Goal: Task Accomplishment & Management: Use online tool/utility

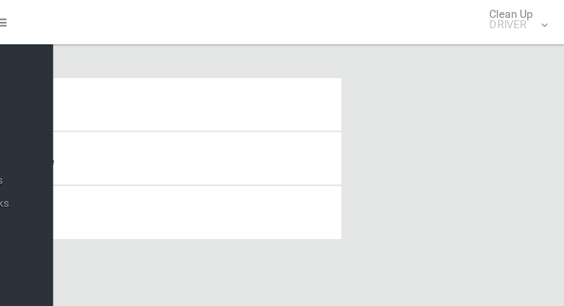
click at [460, 156] on div "Tasks Driver Profile Search" at bounding box center [301, 131] width 514 height 135
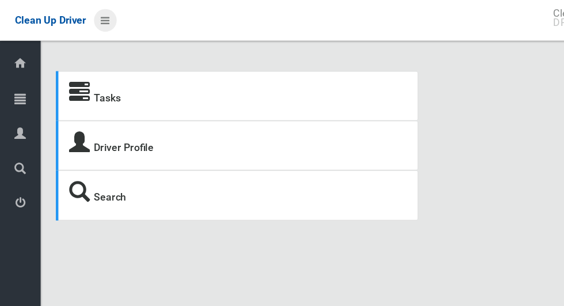
click at [92, 20] on icon at bounding box center [96, 19] width 8 height 20
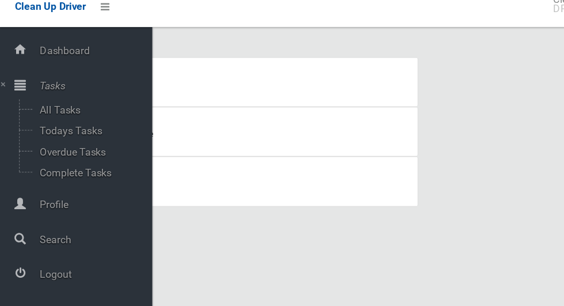
click at [49, 264] on span "Logout" at bounding box center [85, 261] width 105 height 11
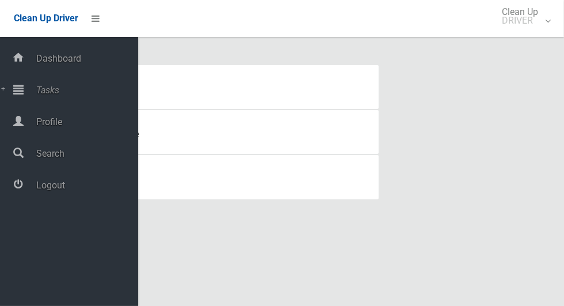
click at [47, 95] on span "Tasks" at bounding box center [85, 90] width 105 height 11
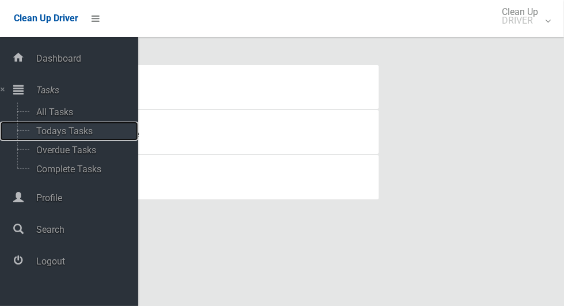
click at [52, 128] on span "Todays Tasks" at bounding box center [81, 131] width 96 height 11
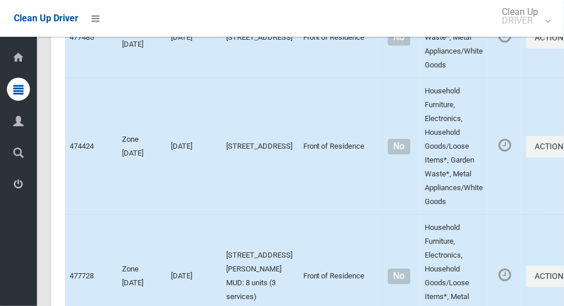
scroll to position [7430, 0]
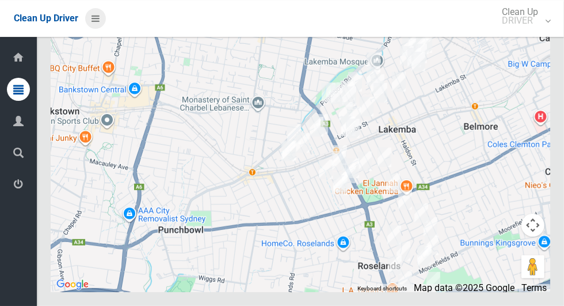
click at [96, 23] on icon at bounding box center [96, 19] width 8 height 20
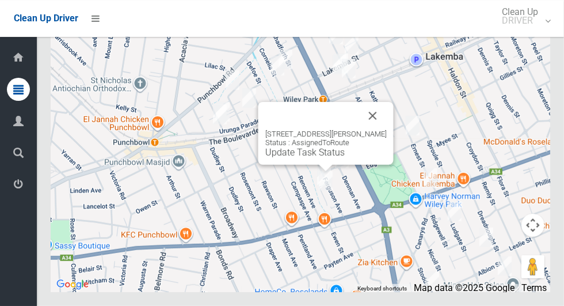
click at [381, 130] on button "Close" at bounding box center [373, 116] width 28 height 28
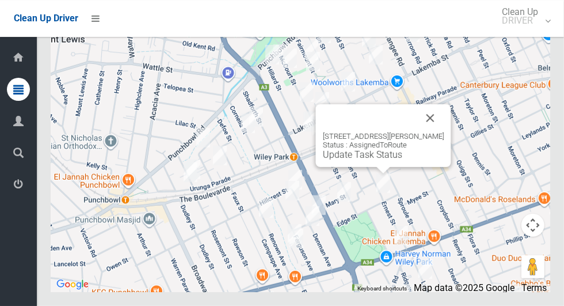
click at [436, 132] on button "Close" at bounding box center [431, 118] width 28 height 28
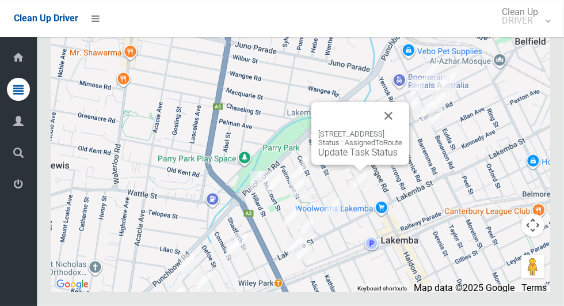
click at [402, 130] on button "Close" at bounding box center [389, 116] width 28 height 28
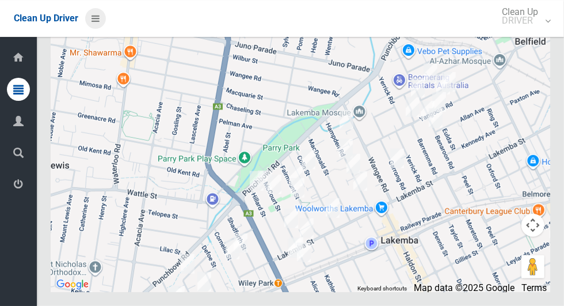
click at [93, 20] on icon at bounding box center [96, 19] width 8 height 20
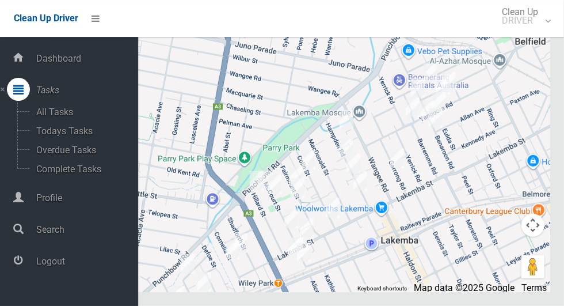
click at [54, 264] on span "Logout" at bounding box center [85, 261] width 105 height 11
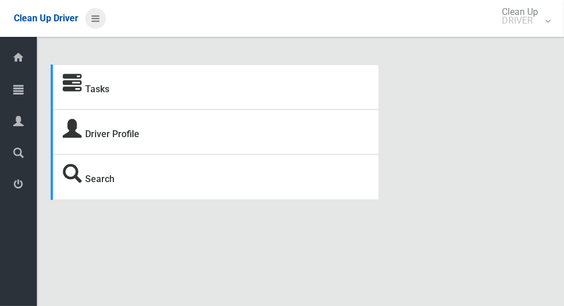
click at [93, 24] on icon at bounding box center [96, 19] width 8 height 20
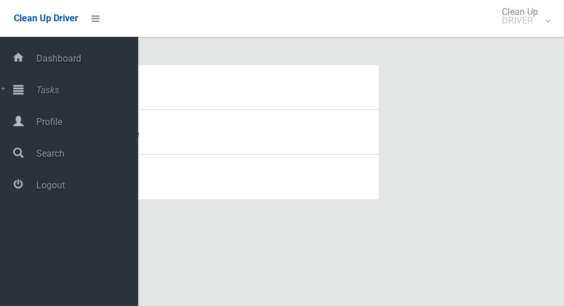
click at [43, 94] on span "Tasks" at bounding box center [85, 90] width 105 height 11
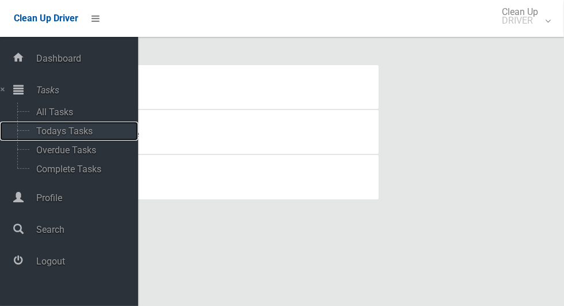
click at [55, 132] on span "Todays Tasks" at bounding box center [81, 131] width 96 height 11
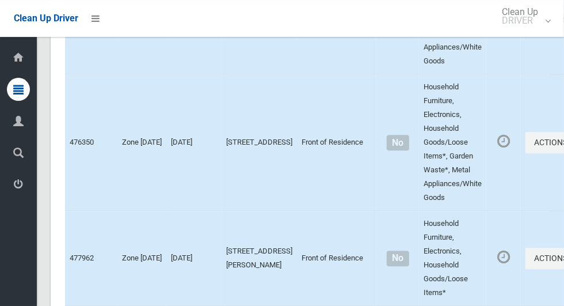
scroll to position [6331, 0]
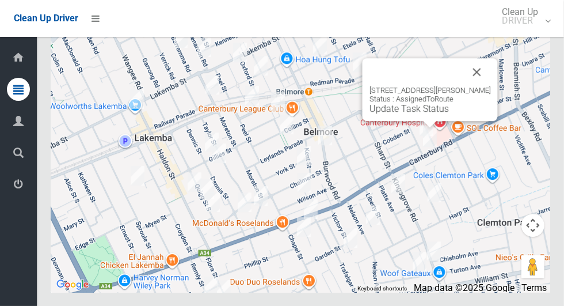
click at [491, 86] on button "Close" at bounding box center [477, 72] width 28 height 28
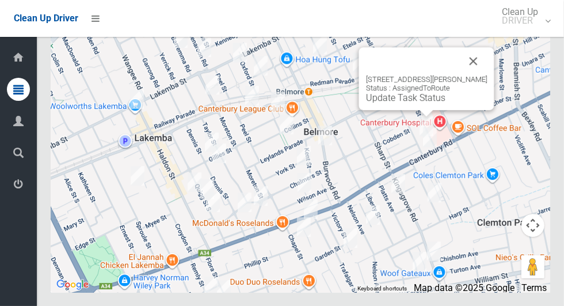
click at [481, 75] on button "Close" at bounding box center [474, 61] width 28 height 28
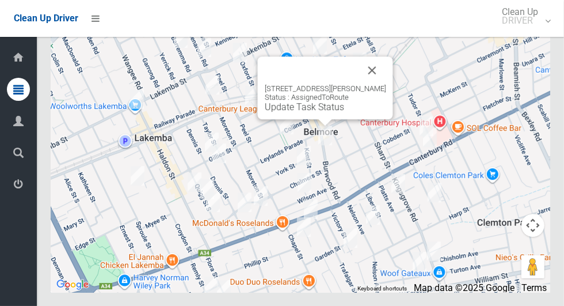
click at [374, 84] on button "Close" at bounding box center [373, 70] width 28 height 28
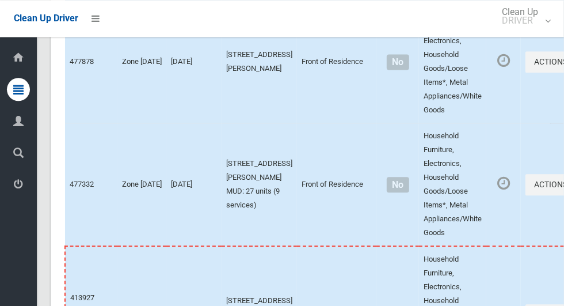
scroll to position [6330, 0]
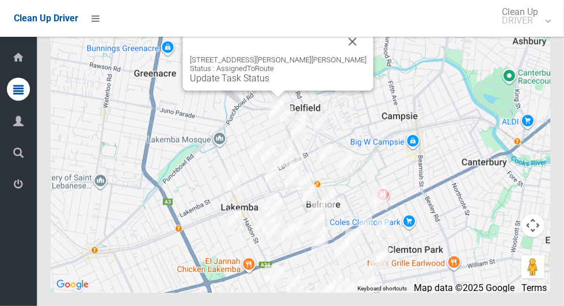
click at [339, 55] on button "Close" at bounding box center [353, 42] width 28 height 28
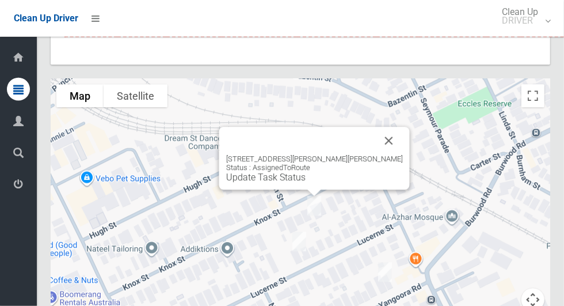
scroll to position [6331, 0]
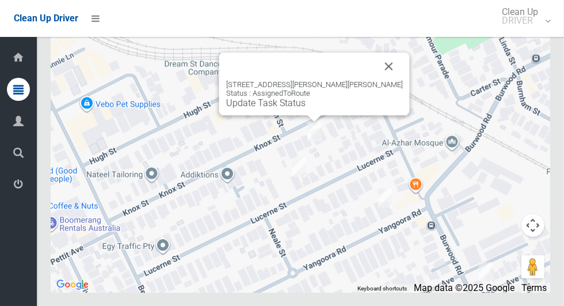
click at [375, 80] on button "Close" at bounding box center [389, 66] width 28 height 28
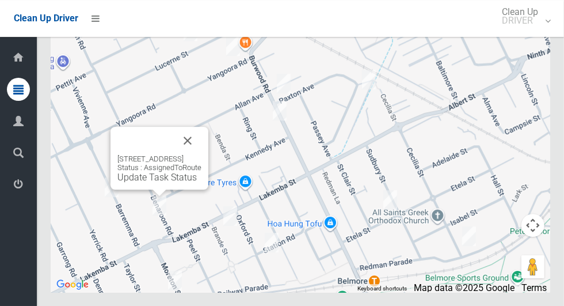
click at [201, 154] on button "Close" at bounding box center [188, 141] width 28 height 28
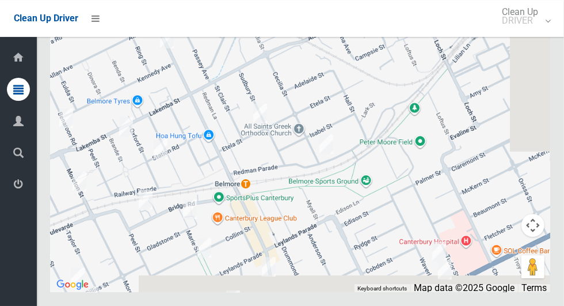
scroll to position [6330, 0]
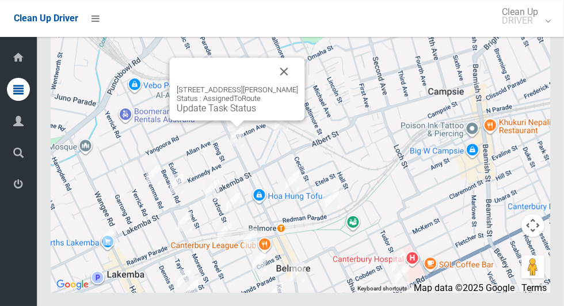
click at [287, 85] on button "Close" at bounding box center [285, 72] width 28 height 28
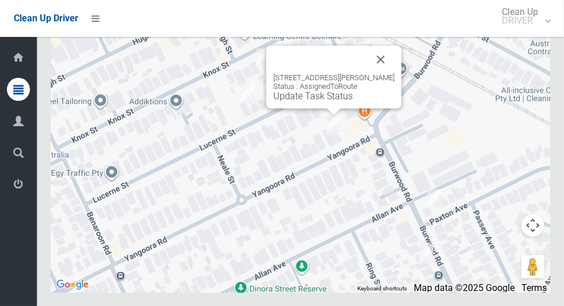
click at [378, 73] on button "Close" at bounding box center [381, 59] width 28 height 28
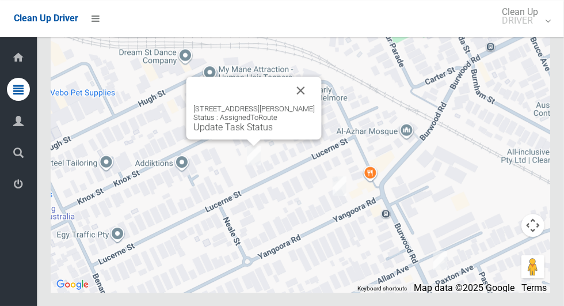
click at [313, 104] on button "Close" at bounding box center [301, 91] width 28 height 28
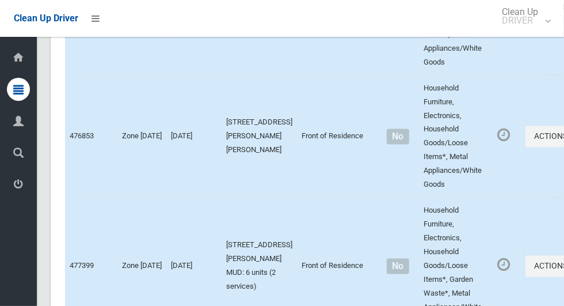
scroll to position [5541, 0]
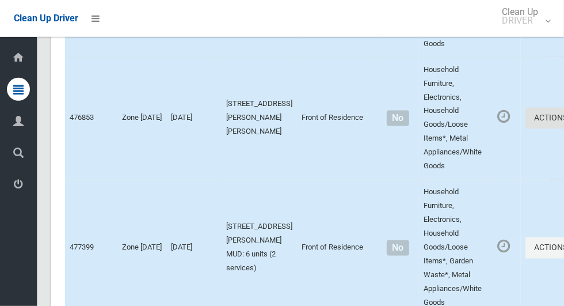
click at [526, 129] on button "Actions" at bounding box center [553, 118] width 55 height 21
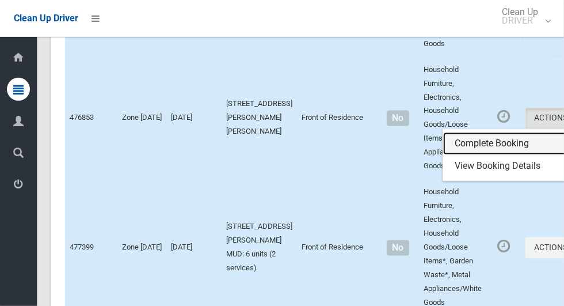
click at [464, 155] on link "Complete Booking" at bounding box center [511, 143] width 137 height 23
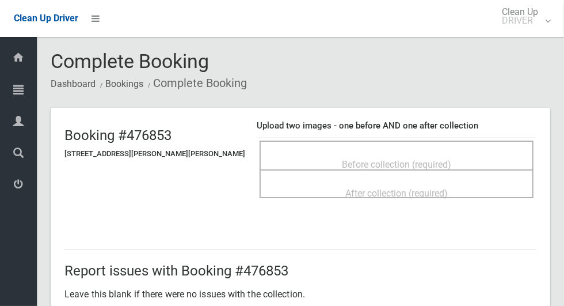
click at [404, 159] on span "Before collection (required)" at bounding box center [396, 164] width 109 height 11
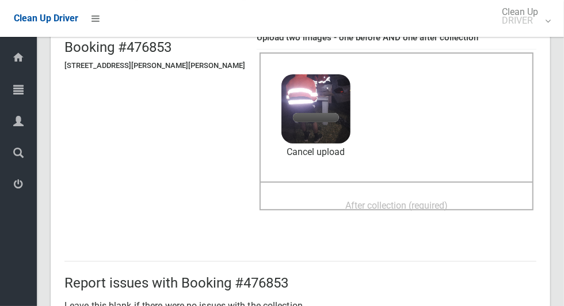
scroll to position [88, 0]
click at [386, 204] on span "After collection (required)" at bounding box center [396, 205] width 102 height 11
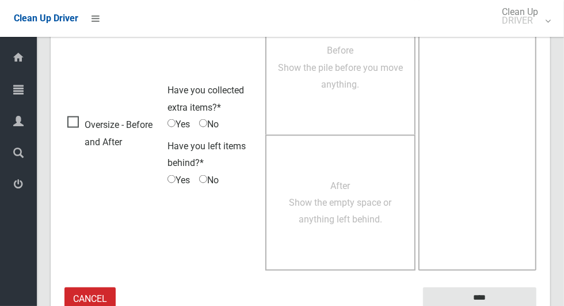
scroll to position [942, 0]
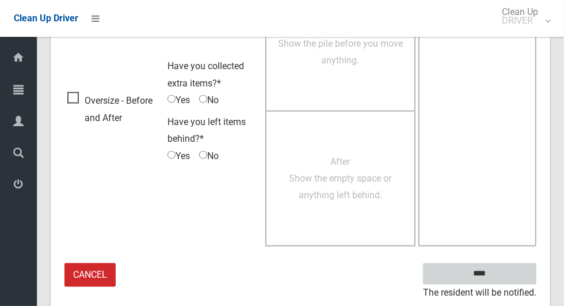
click at [474, 269] on input "****" at bounding box center [479, 273] width 113 height 21
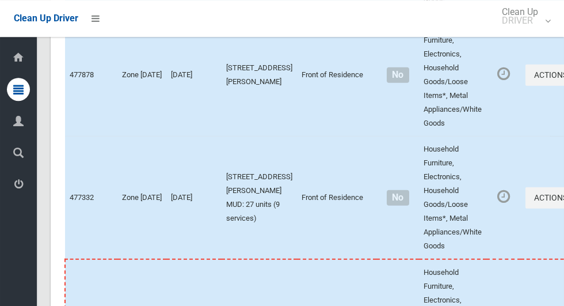
scroll to position [5841, 0]
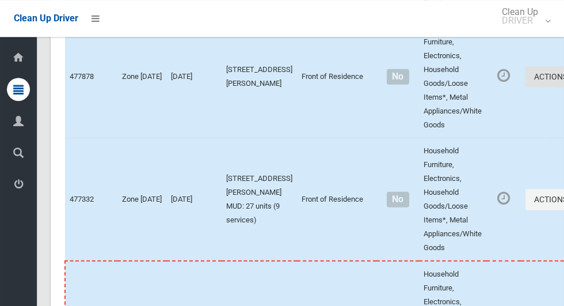
click at [526, 88] on button "Actions" at bounding box center [553, 76] width 55 height 21
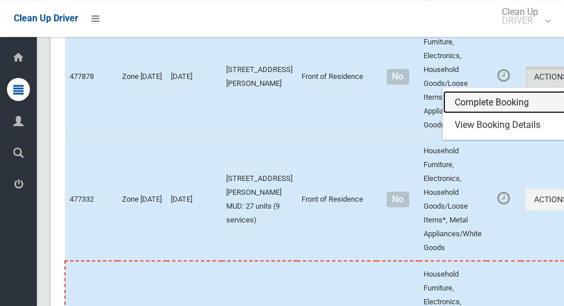
click at [455, 114] on link "Complete Booking" at bounding box center [511, 102] width 137 height 23
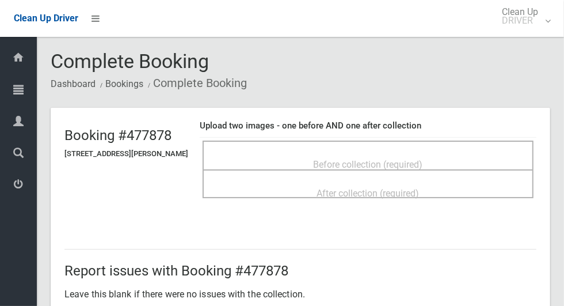
click at [394, 153] on div "Before collection (required)" at bounding box center [368, 163] width 306 height 21
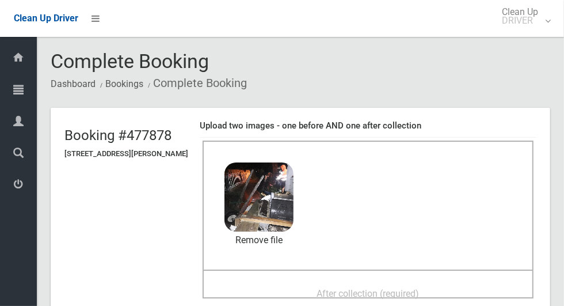
click at [321, 292] on span "After collection (required)" at bounding box center [368, 293] width 102 height 11
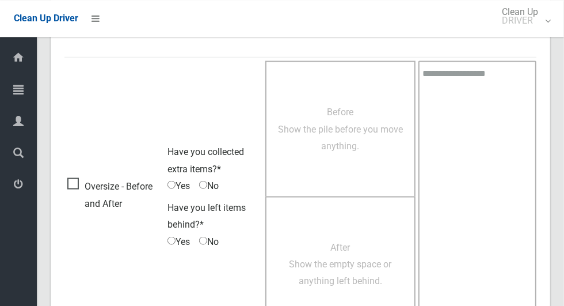
scroll to position [942, 0]
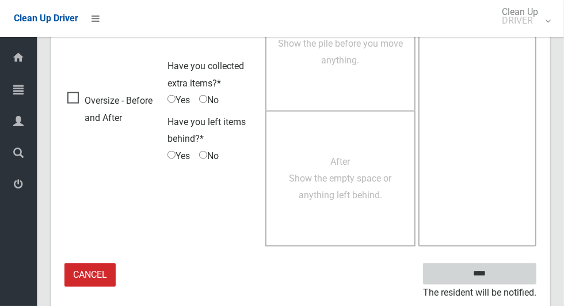
click at [500, 274] on input "****" at bounding box center [479, 273] width 113 height 21
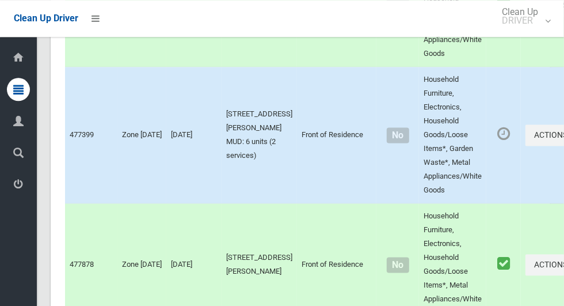
scroll to position [5653, 0]
click at [526, 146] on button "Actions" at bounding box center [553, 135] width 55 height 21
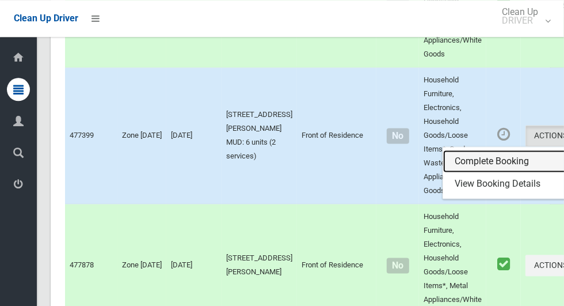
click at [465, 173] on link "Complete Booking" at bounding box center [511, 161] width 137 height 23
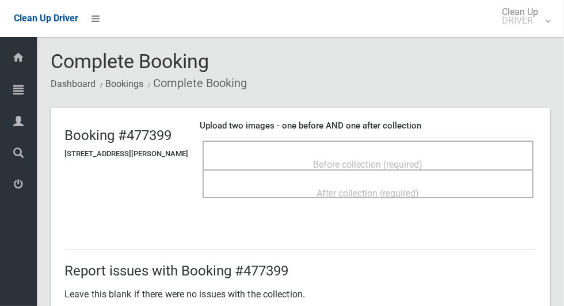
click at [397, 160] on span "Before collection (required)" at bounding box center [368, 164] width 109 height 11
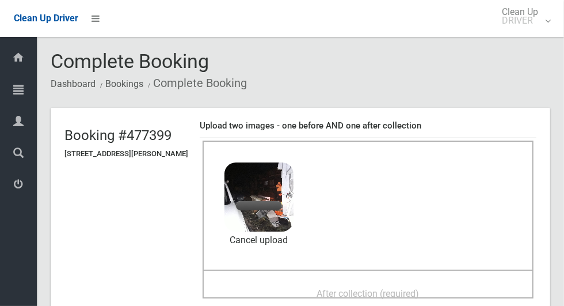
click at [325, 291] on span "After collection (required)" at bounding box center [368, 293] width 102 height 11
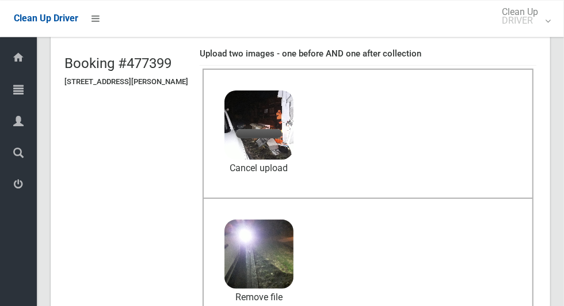
scroll to position [67, 0]
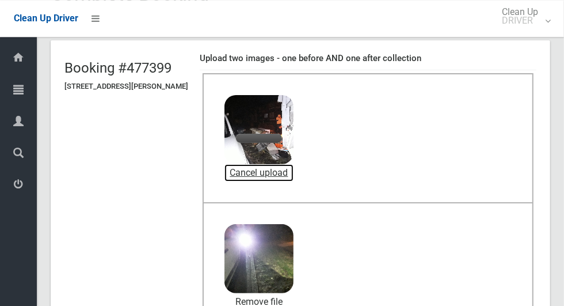
click at [291, 172] on link "Cancel upload" at bounding box center [259, 172] width 69 height 17
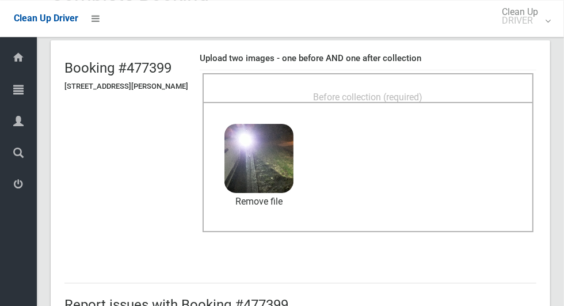
click at [355, 92] on span "Before collection (required)" at bounding box center [368, 97] width 109 height 11
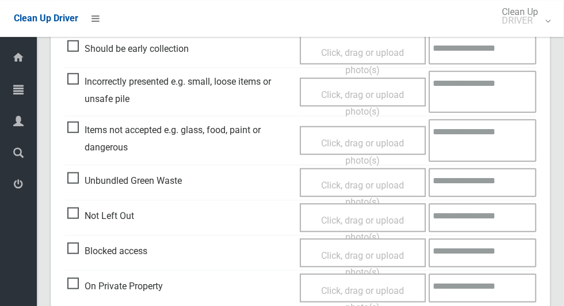
scroll to position [595, 0]
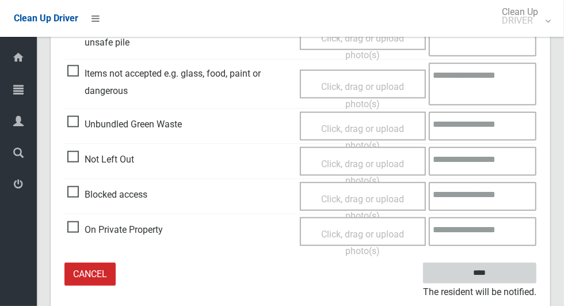
click at [500, 280] on input "****" at bounding box center [479, 273] width 113 height 21
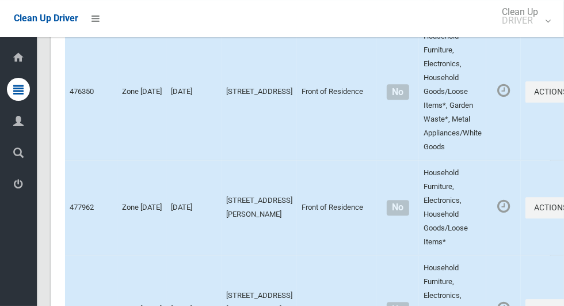
scroll to position [6331, 0]
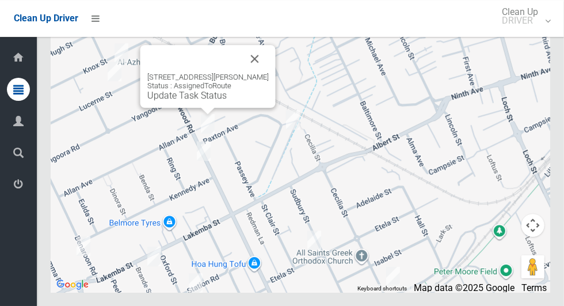
click at [263, 73] on button "Close" at bounding box center [255, 59] width 28 height 28
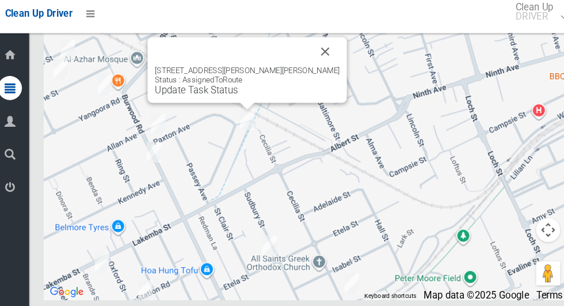
click at [306, 69] on button "Close" at bounding box center [320, 55] width 28 height 28
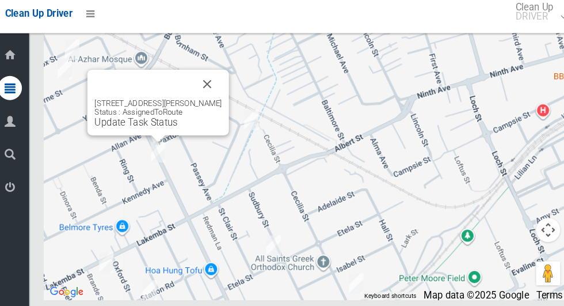
click at [214, 100] on button "Close" at bounding box center [207, 86] width 28 height 28
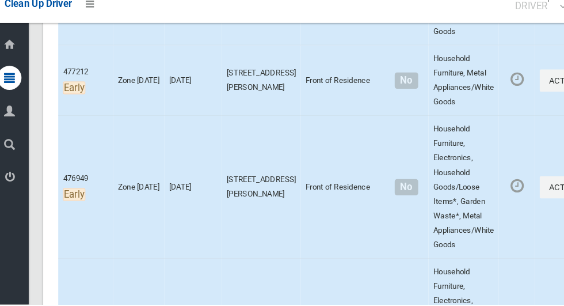
scroll to position [805, 0]
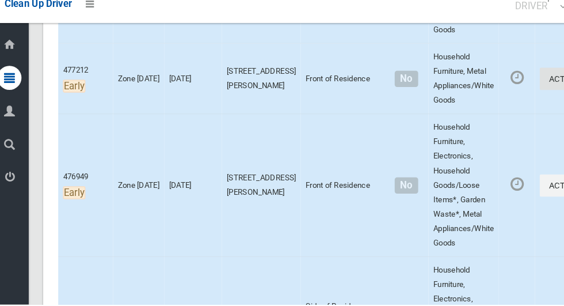
click at [527, 101] on button "Actions" at bounding box center [553, 89] width 55 height 21
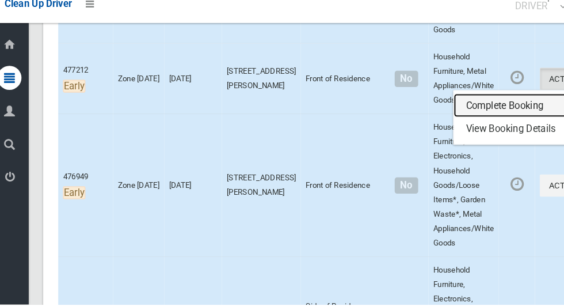
click at [472, 114] on link "Complete Booking" at bounding box center [511, 115] width 137 height 23
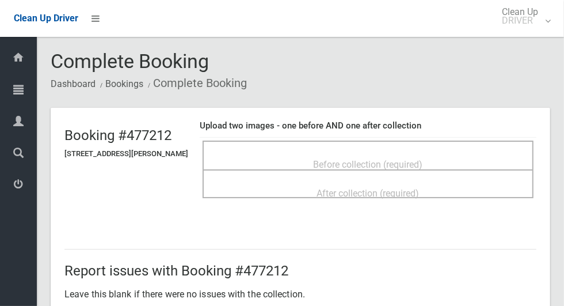
click at [404, 159] on span "Before collection (required)" at bounding box center [368, 164] width 109 height 11
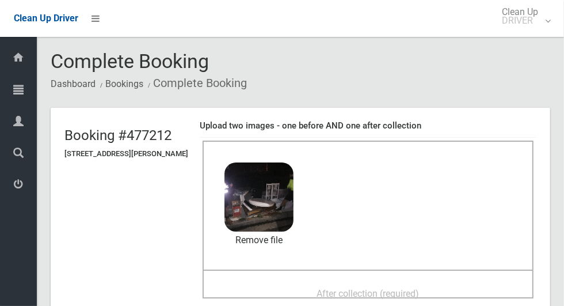
click at [359, 294] on span "After collection (required)" at bounding box center [368, 293] width 102 height 11
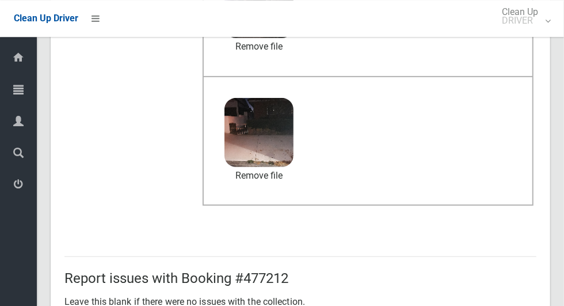
scroll to position [942, 0]
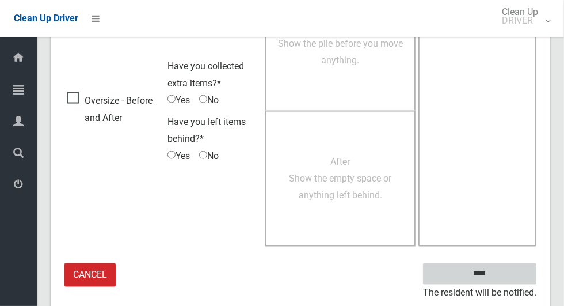
click at [500, 275] on input "****" at bounding box center [479, 273] width 113 height 21
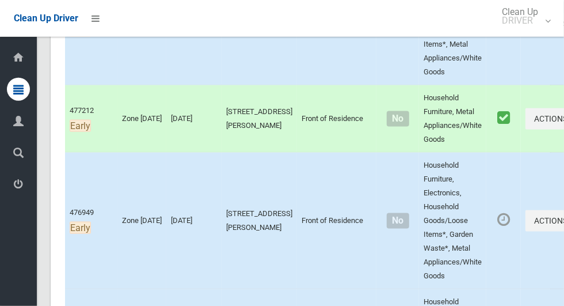
scroll to position [782, 0]
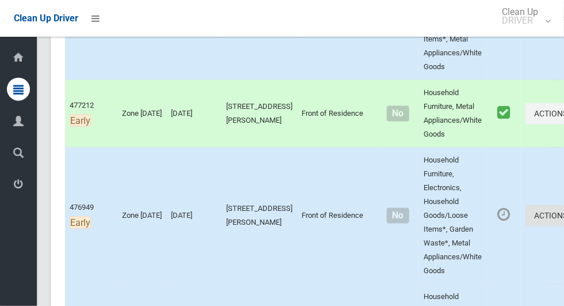
click at [528, 226] on button "Actions" at bounding box center [553, 215] width 55 height 21
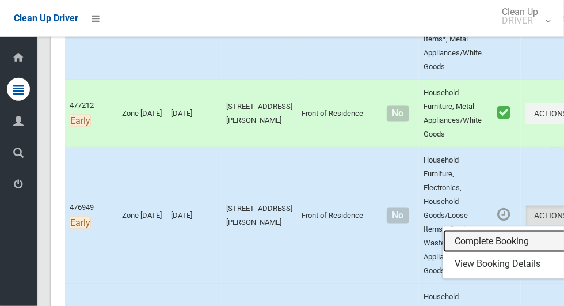
click at [467, 253] on link "Complete Booking" at bounding box center [511, 241] width 137 height 23
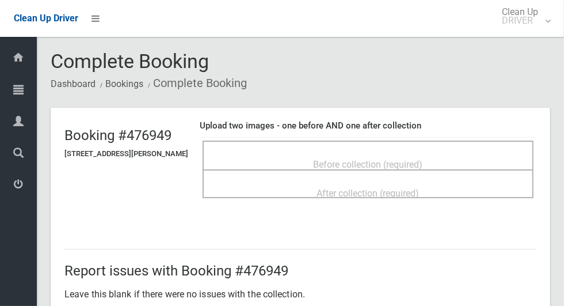
click at [423, 159] on span "Before collection (required)" at bounding box center [368, 164] width 109 height 11
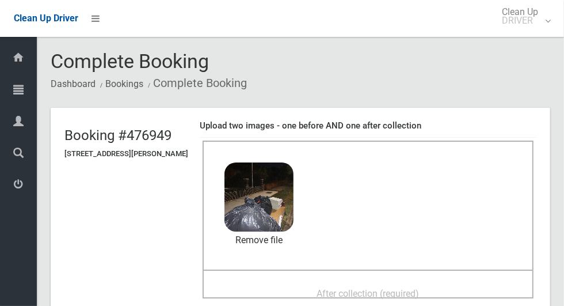
click at [400, 288] on span "After collection (required)" at bounding box center [368, 293] width 102 height 11
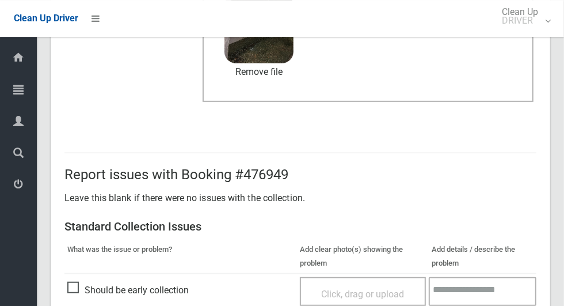
scroll to position [942, 0]
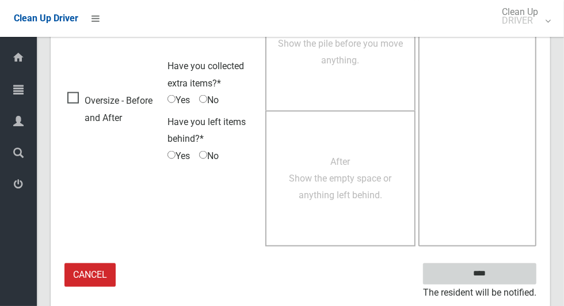
click at [473, 269] on input "****" at bounding box center [479, 273] width 113 height 21
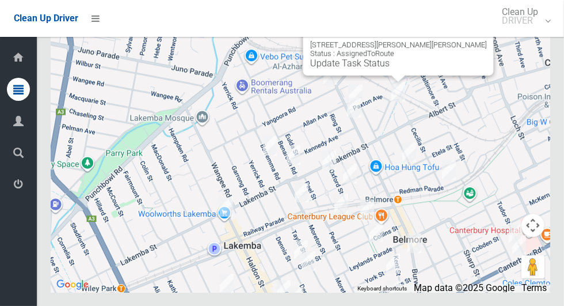
scroll to position [6328, 0]
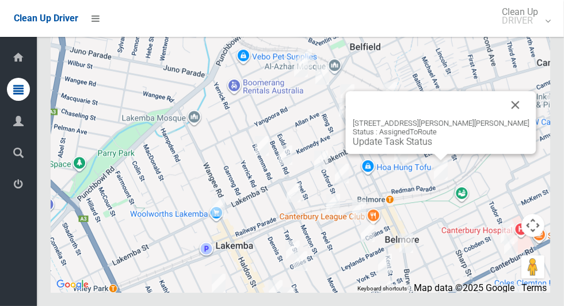
click at [502, 119] on button "Close" at bounding box center [516, 105] width 28 height 28
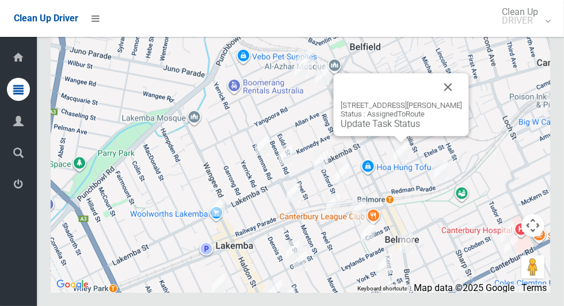
click at [453, 101] on button "Close" at bounding box center [449, 87] width 28 height 28
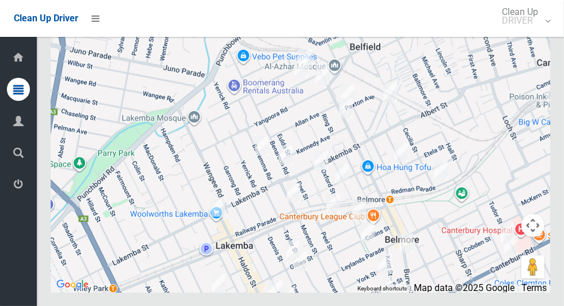
scroll to position [6331, 0]
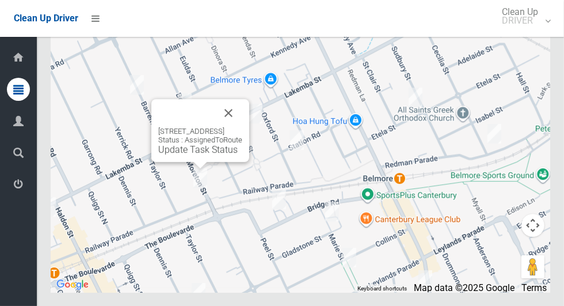
click at [242, 127] on button "Close" at bounding box center [229, 113] width 28 height 28
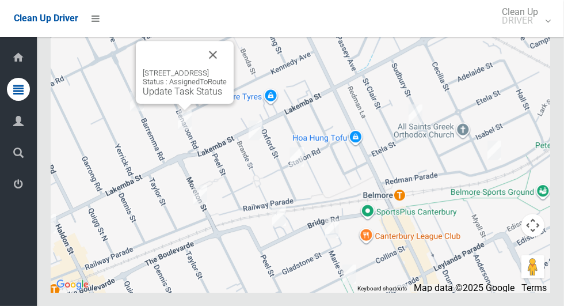
click at [227, 69] on button "Close" at bounding box center [213, 55] width 28 height 28
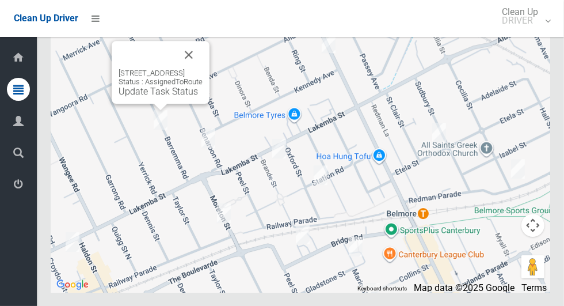
click at [203, 69] on button "Close" at bounding box center [189, 55] width 28 height 28
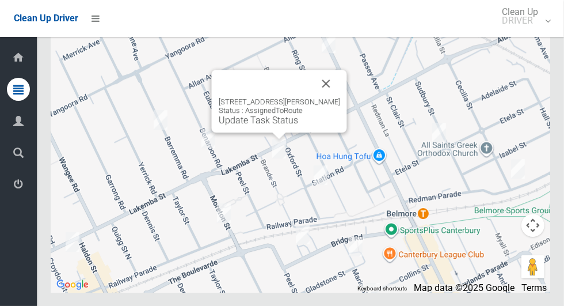
click at [329, 97] on button "Close" at bounding box center [327, 84] width 28 height 28
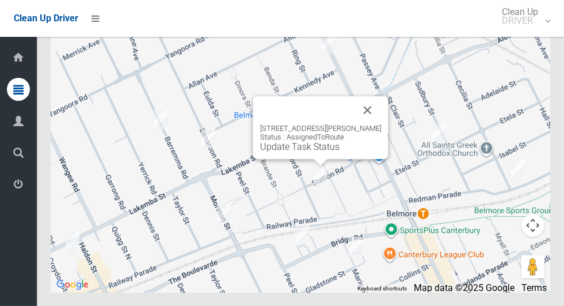
click at [374, 124] on button "Close" at bounding box center [368, 110] width 28 height 28
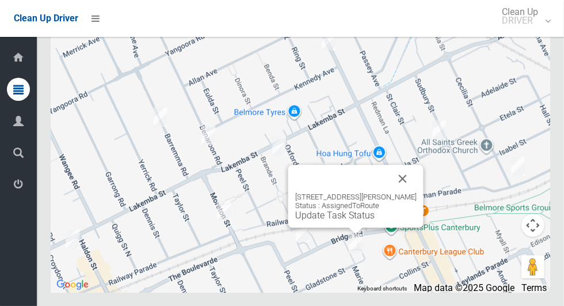
click at [416, 192] on button "Close" at bounding box center [403, 179] width 28 height 28
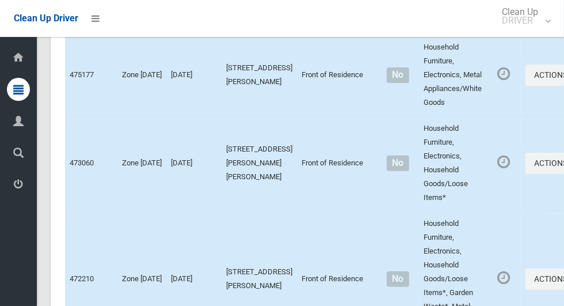
scroll to position [4704, 0]
click at [564, 168] on icon "button" at bounding box center [570, 163] width 5 height 8
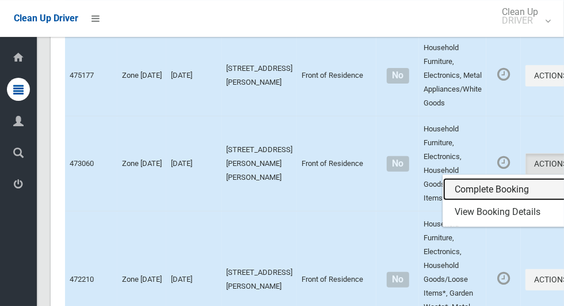
click at [477, 201] on link "Complete Booking" at bounding box center [511, 189] width 137 height 23
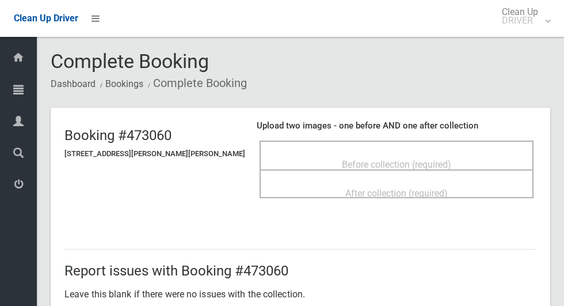
click at [362, 159] on span "Before collection (required)" at bounding box center [396, 164] width 109 height 11
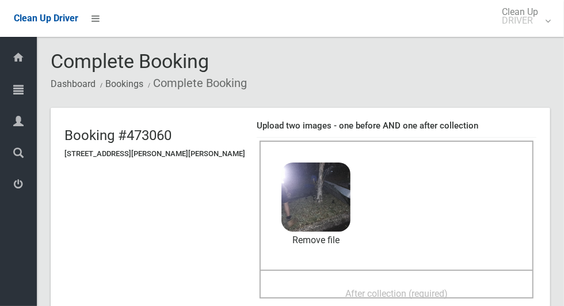
click at [345, 291] on span "After collection (required)" at bounding box center [396, 293] width 102 height 11
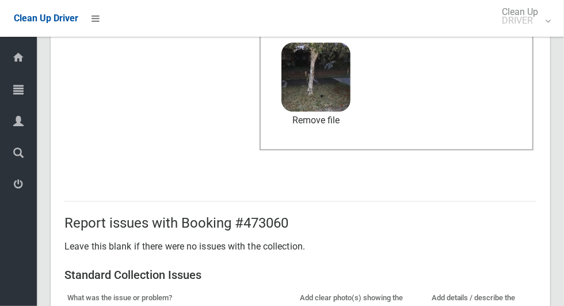
scroll to position [942, 0]
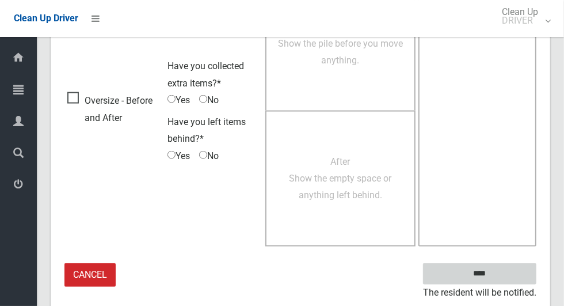
click at [500, 277] on input "****" at bounding box center [479, 273] width 113 height 21
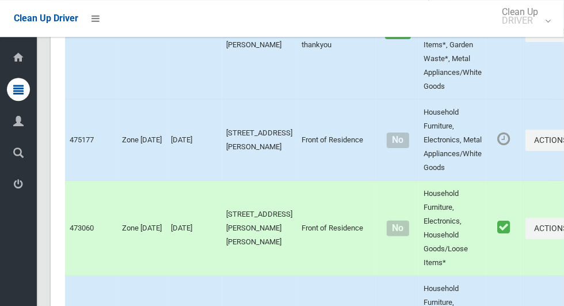
scroll to position [4643, 0]
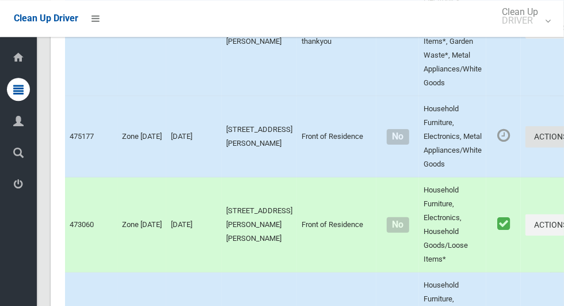
click at [526, 147] on button "Actions" at bounding box center [553, 136] width 55 height 21
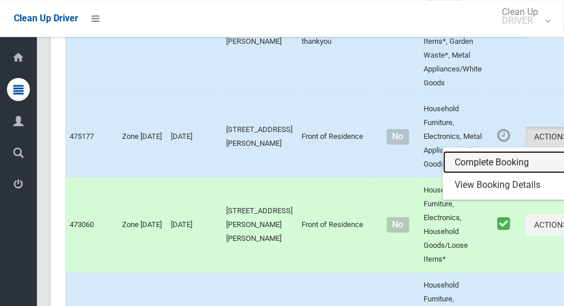
click at [464, 174] on link "Complete Booking" at bounding box center [511, 162] width 137 height 23
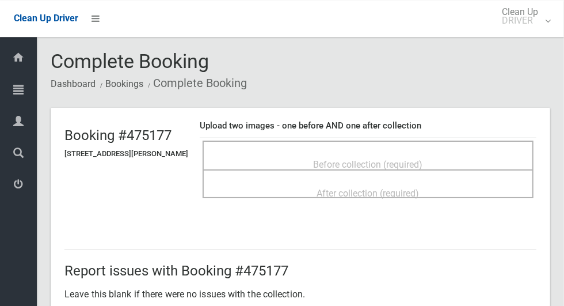
click at [423, 159] on span "Before collection (required)" at bounding box center [368, 164] width 109 height 11
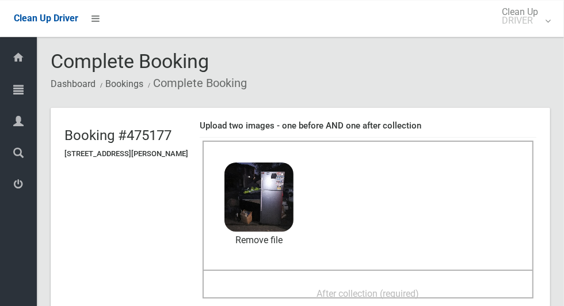
click at [372, 288] on span "After collection (required)" at bounding box center [368, 293] width 102 height 11
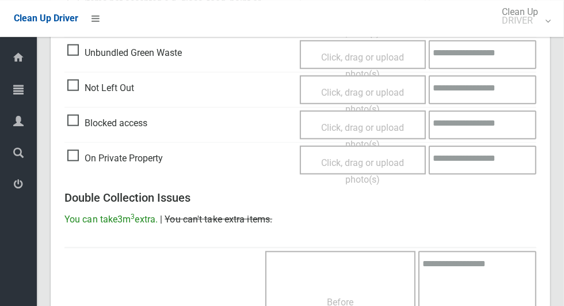
scroll to position [942, 0]
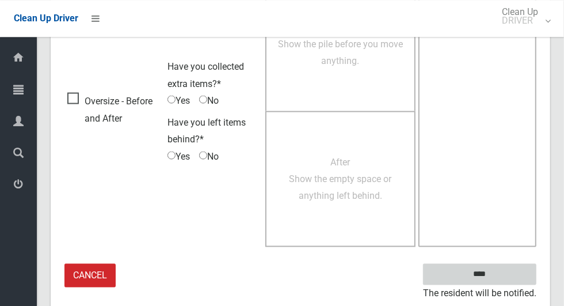
click at [486, 273] on input "****" at bounding box center [479, 273] width 113 height 21
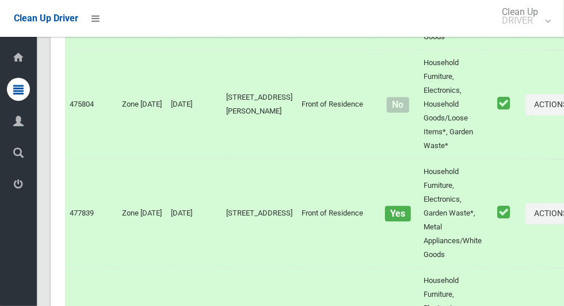
scroll to position [6331, 0]
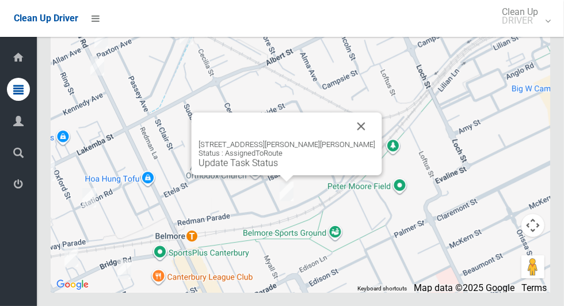
click at [348, 140] on button "Close" at bounding box center [362, 126] width 28 height 28
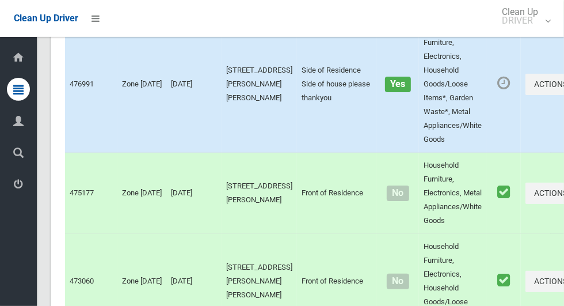
scroll to position [4588, 0]
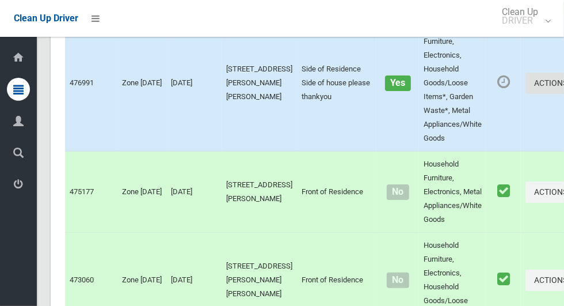
click at [526, 94] on button "Actions" at bounding box center [553, 83] width 55 height 21
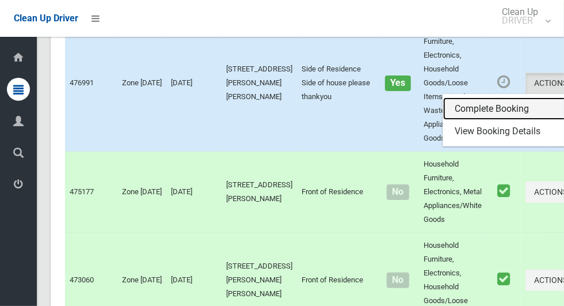
click at [472, 120] on link "Complete Booking" at bounding box center [511, 108] width 137 height 23
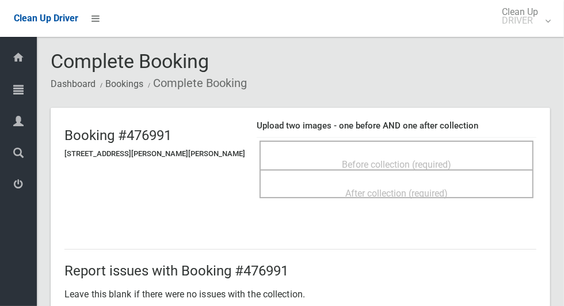
click at [394, 162] on span "Before collection (required)" at bounding box center [396, 164] width 109 height 11
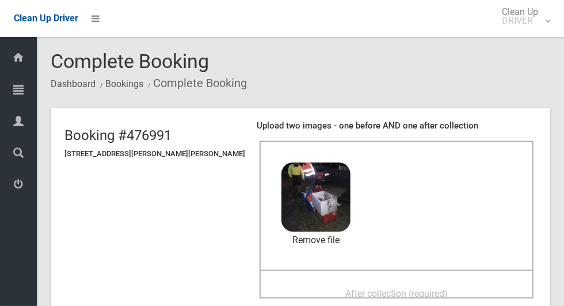
click at [393, 292] on span "After collection (required)" at bounding box center [396, 293] width 102 height 11
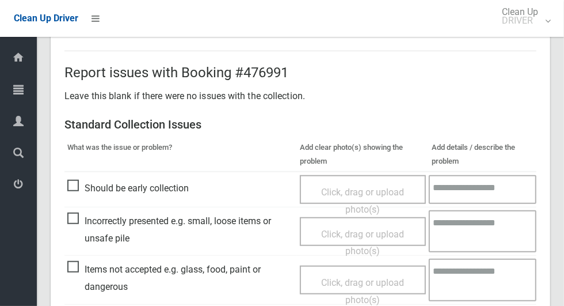
scroll to position [942, 0]
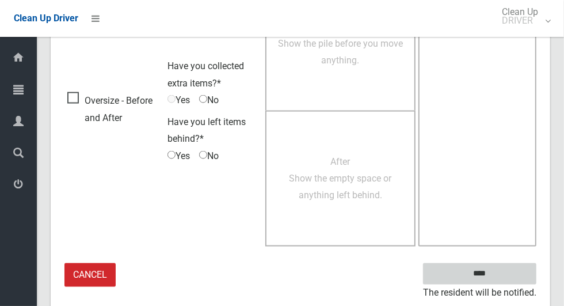
click at [489, 265] on input "****" at bounding box center [479, 273] width 113 height 21
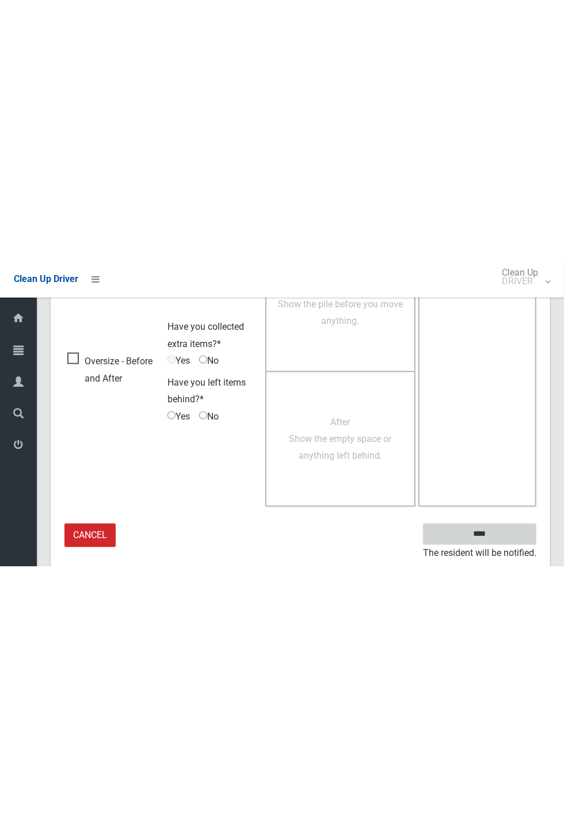
scroll to position [453, 0]
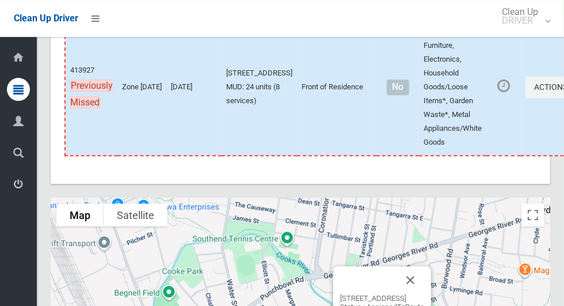
scroll to position [6083, 0]
click at [564, 92] on icon "button" at bounding box center [570, 87] width 5 height 8
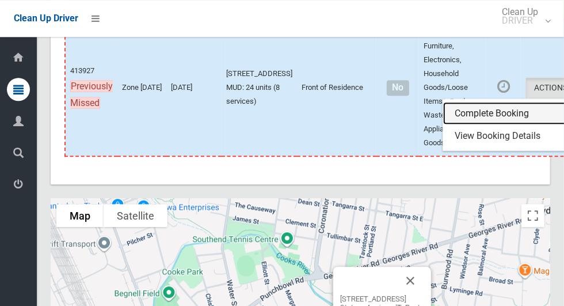
click at [471, 125] on link "Complete Booking" at bounding box center [511, 113] width 137 height 23
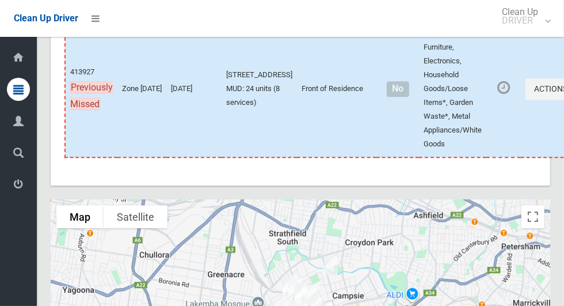
scroll to position [6081, 0]
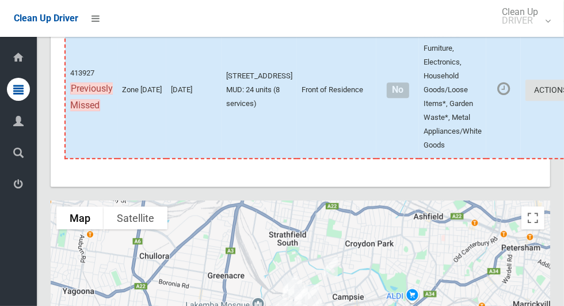
click at [526, 101] on button "Actions" at bounding box center [553, 89] width 55 height 21
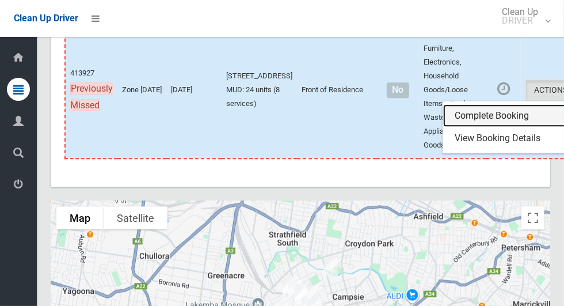
click at [466, 127] on link "Complete Booking" at bounding box center [511, 115] width 137 height 23
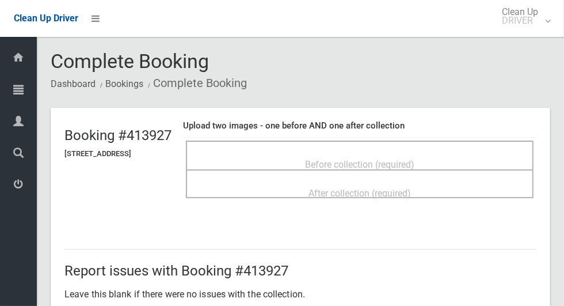
click at [415, 159] on span "Before collection (required)" at bounding box center [359, 164] width 109 height 11
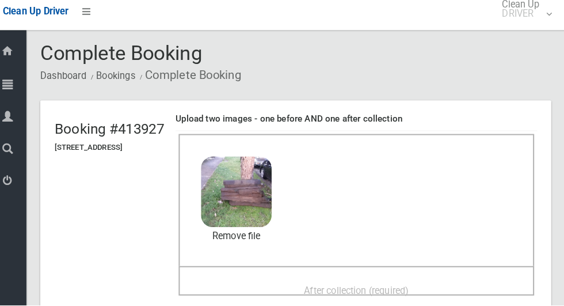
scroll to position [47, 0]
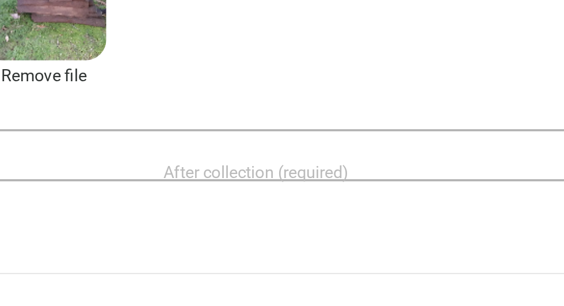
click at [379, 241] on span "After collection (required)" at bounding box center [360, 246] width 102 height 11
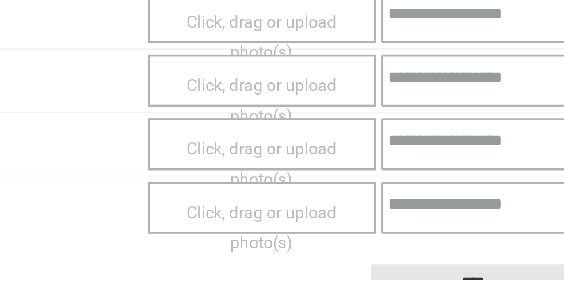
scroll to position [595, 0]
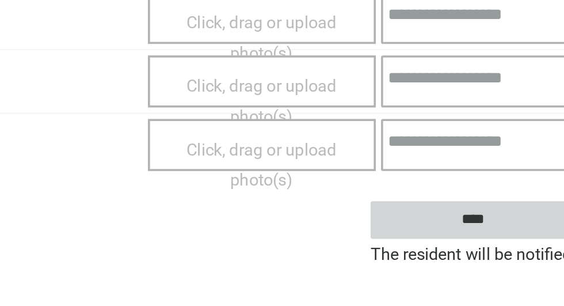
click at [495, 284] on input "****" at bounding box center [479, 273] width 113 height 21
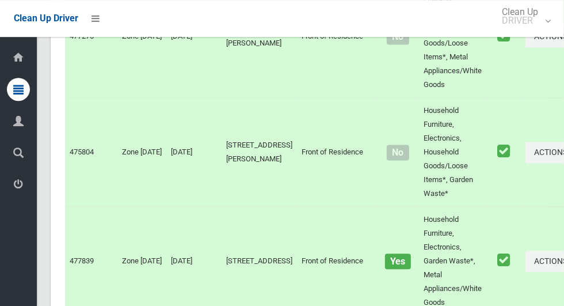
scroll to position [6331, 0]
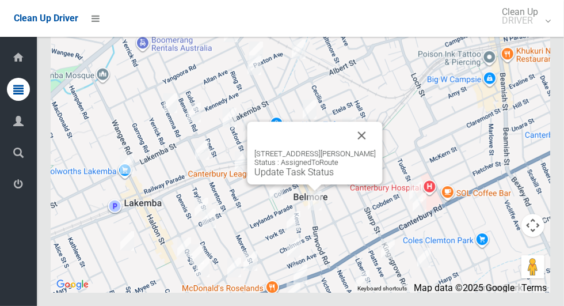
click at [368, 149] on button "Close" at bounding box center [362, 135] width 28 height 28
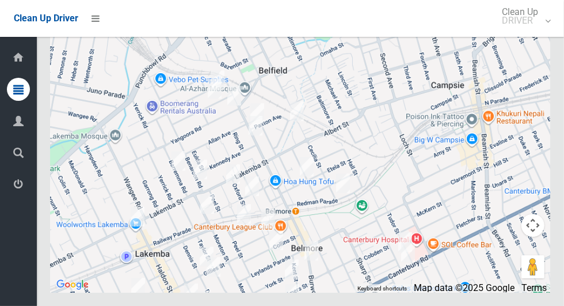
scroll to position [6321, 0]
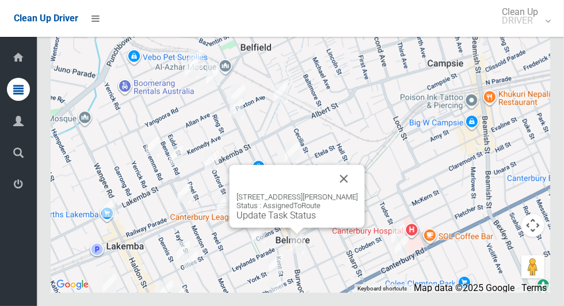
click at [351, 192] on button "Close" at bounding box center [344, 179] width 28 height 28
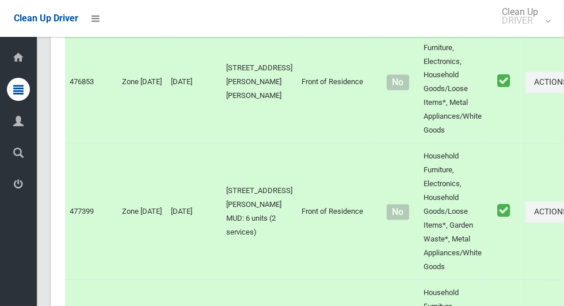
scroll to position [6331, 0]
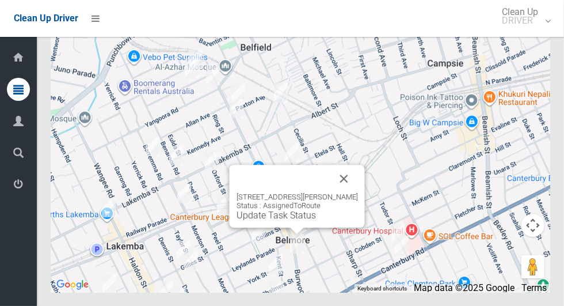
click at [351, 192] on button "Close" at bounding box center [344, 179] width 28 height 28
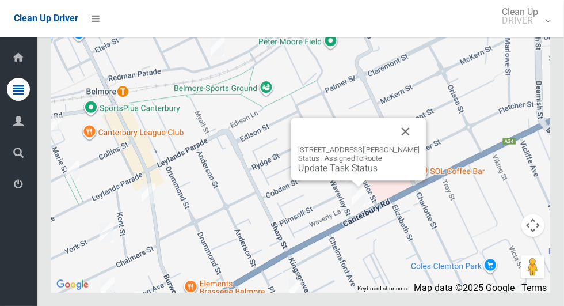
click at [420, 145] on button "Close" at bounding box center [406, 131] width 28 height 28
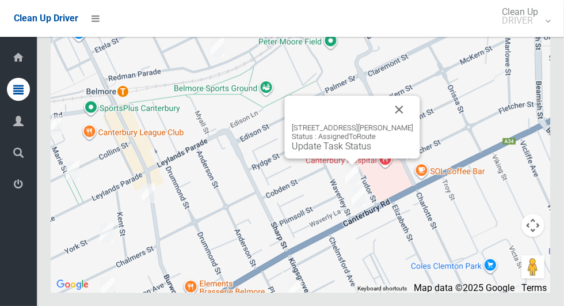
click at [406, 123] on button "Close" at bounding box center [400, 110] width 28 height 28
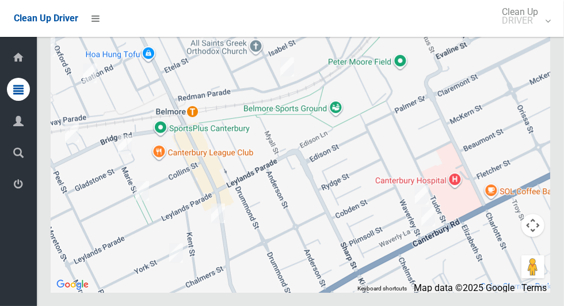
click at [246, 240] on div at bounding box center [301, 148] width 500 height 288
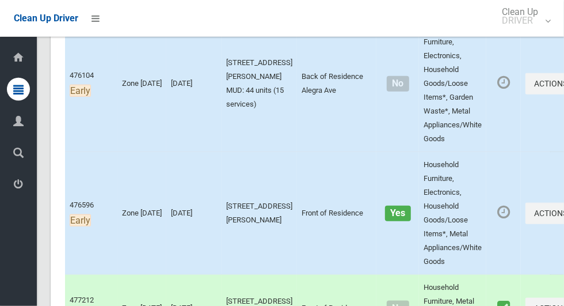
scroll to position [596, 0]
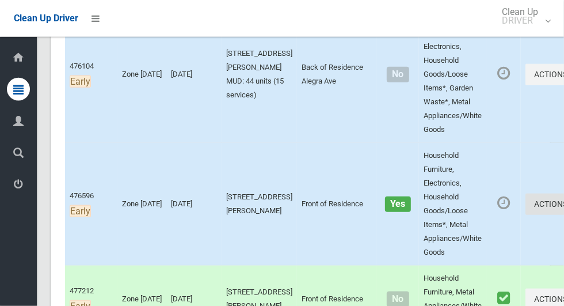
click at [526, 201] on button "Actions" at bounding box center [553, 203] width 55 height 21
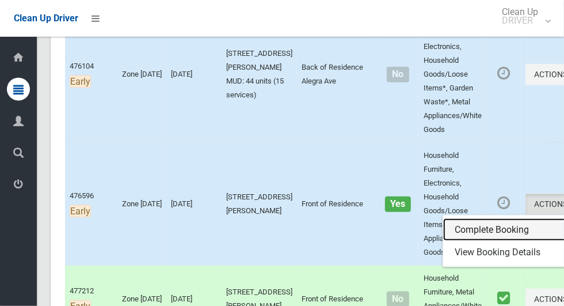
click at [453, 222] on link "Complete Booking" at bounding box center [511, 229] width 137 height 23
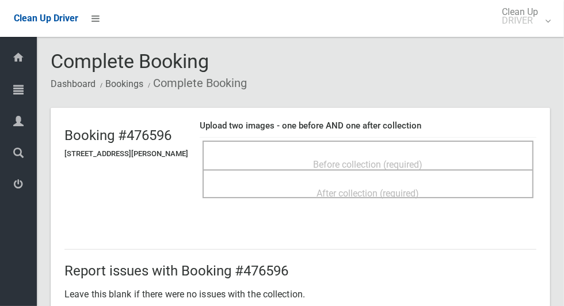
click at [408, 159] on span "Before collection (required)" at bounding box center [368, 164] width 109 height 11
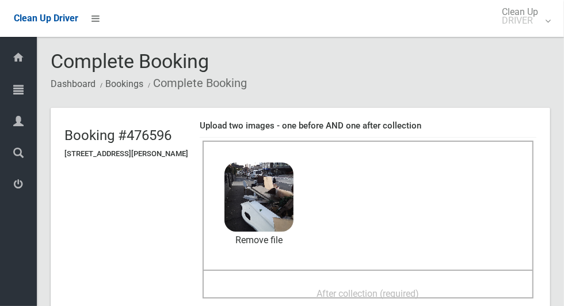
click at [375, 291] on span "After collection (required)" at bounding box center [368, 293] width 102 height 11
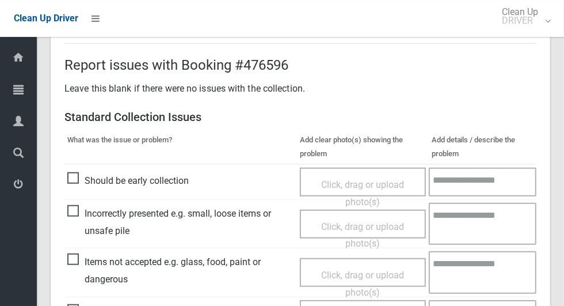
scroll to position [942, 0]
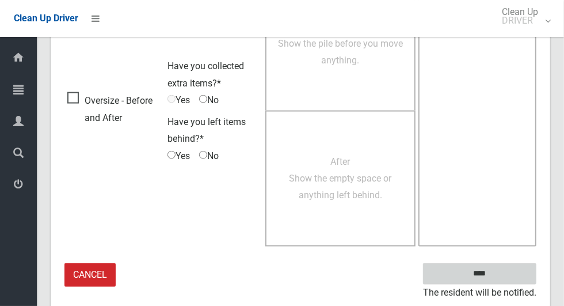
click at [500, 271] on input "****" at bounding box center [479, 273] width 113 height 21
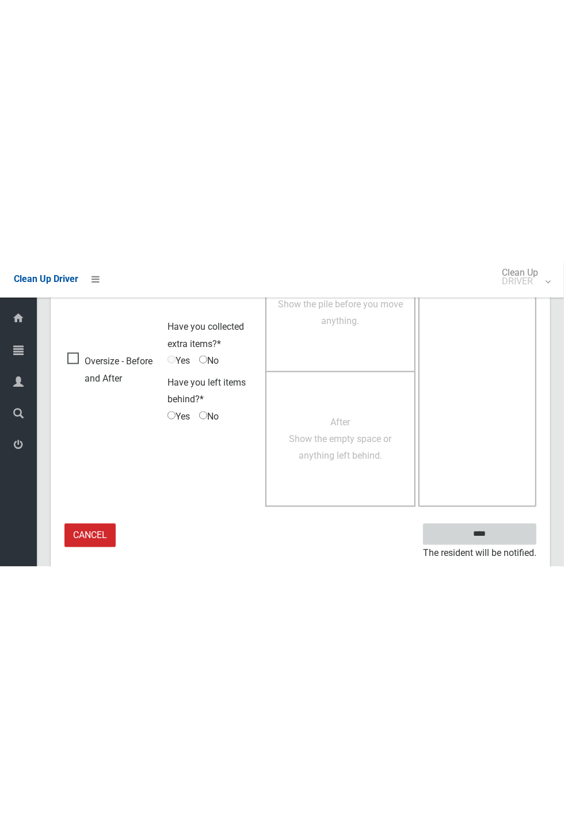
scroll to position [453, 0]
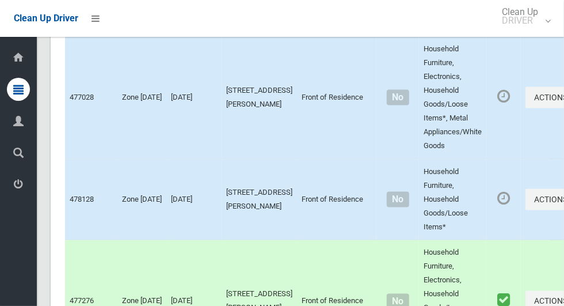
scroll to position [3153, 0]
click at [564, 203] on icon "button" at bounding box center [570, 199] width 5 height 8
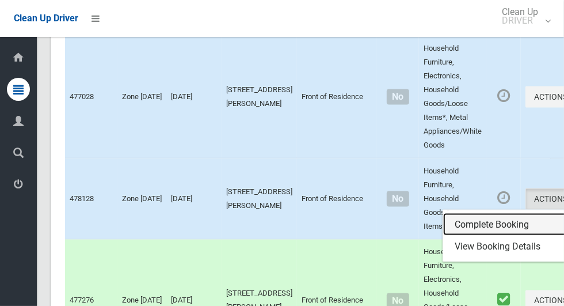
click at [458, 236] on link "Complete Booking" at bounding box center [511, 224] width 137 height 23
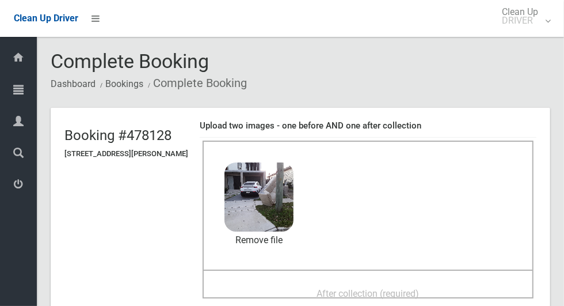
click at [415, 282] on div "After collection (required)" at bounding box center [368, 292] width 306 height 21
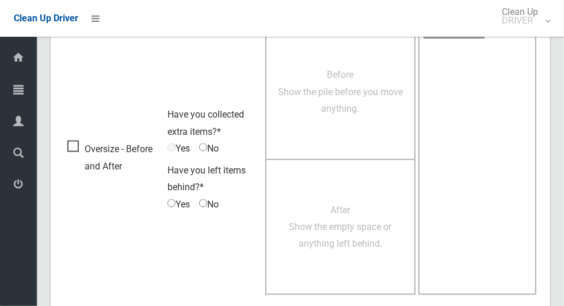
scroll to position [942, 0]
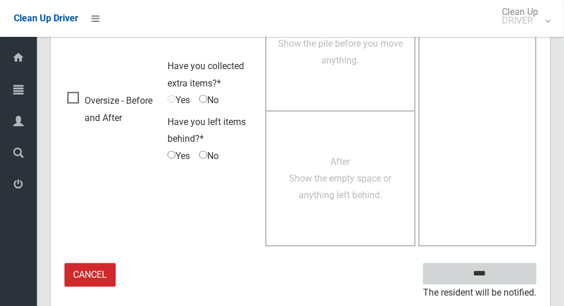
click at [500, 274] on input "****" at bounding box center [479, 273] width 113 height 21
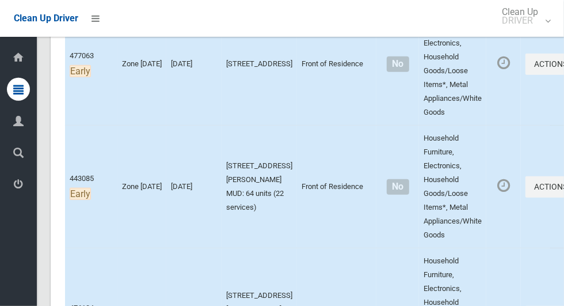
scroll to position [355, 0]
click at [527, 182] on button "Actions" at bounding box center [553, 186] width 55 height 21
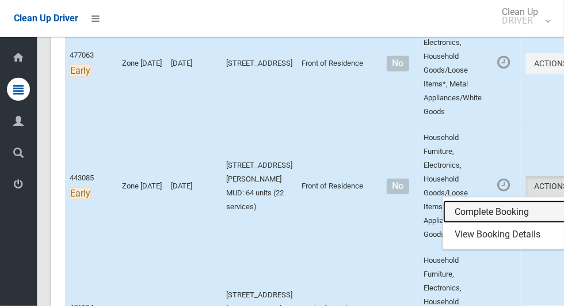
click at [470, 203] on link "Complete Booking" at bounding box center [511, 211] width 137 height 23
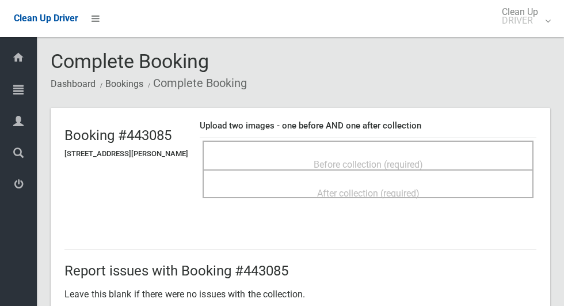
click at [423, 159] on span "Before collection (required)" at bounding box center [368, 164] width 109 height 11
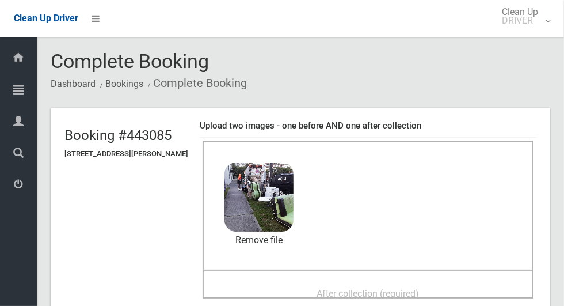
click at [420, 288] on span "After collection (required)" at bounding box center [368, 293] width 102 height 11
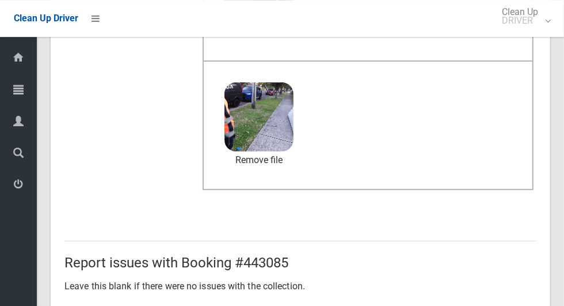
scroll to position [595, 0]
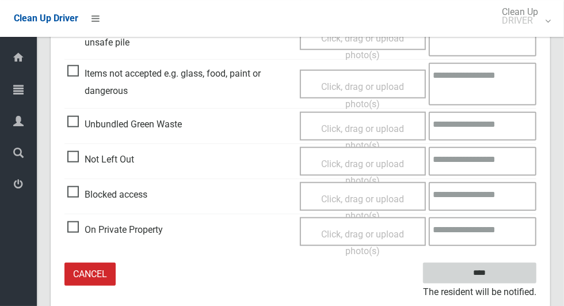
click at [500, 280] on input "****" at bounding box center [479, 273] width 113 height 21
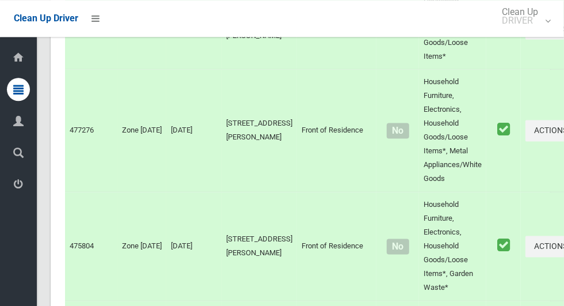
scroll to position [6331, 0]
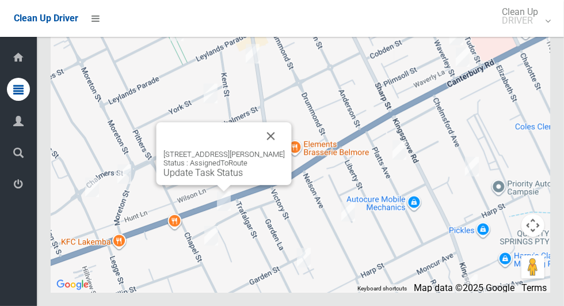
click at [285, 150] on button "Close" at bounding box center [271, 136] width 28 height 28
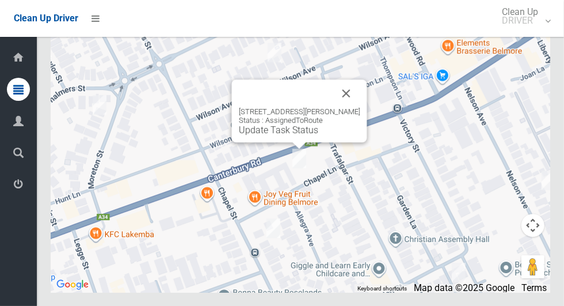
click at [360, 107] on button "Close" at bounding box center [347, 93] width 28 height 28
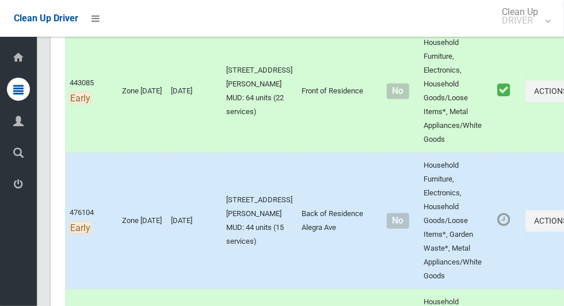
scroll to position [451, 0]
click at [526, 217] on button "Actions" at bounding box center [553, 220] width 55 height 21
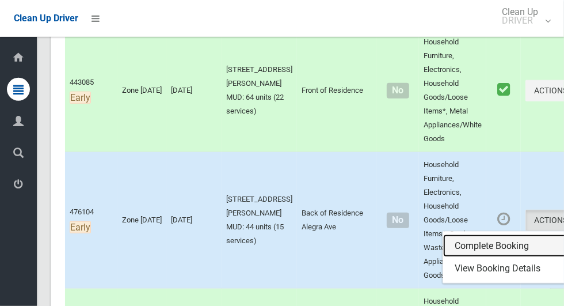
click at [451, 244] on link "Complete Booking" at bounding box center [511, 245] width 137 height 23
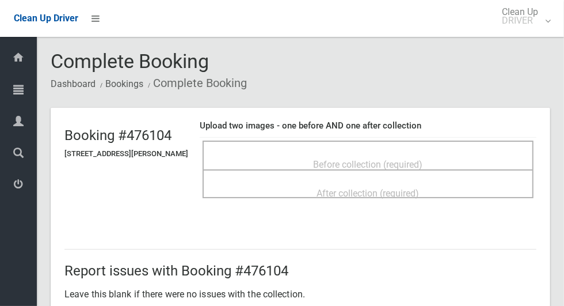
click at [400, 159] on span "Before collection (required)" at bounding box center [368, 164] width 109 height 11
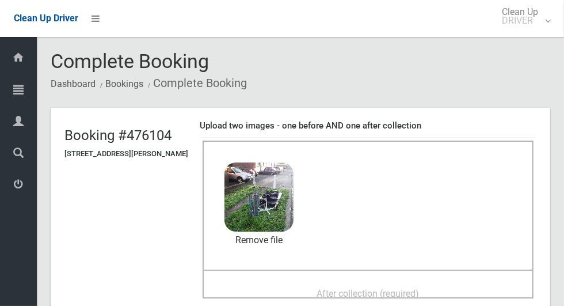
click at [400, 288] on span "After collection (required)" at bounding box center [368, 293] width 102 height 11
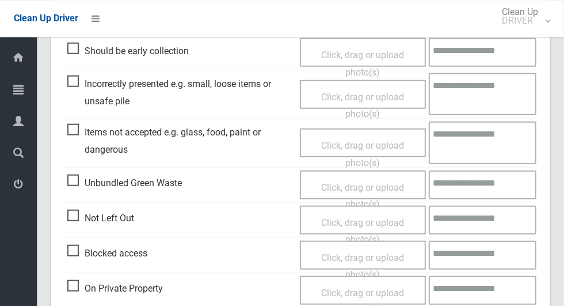
scroll to position [595, 0]
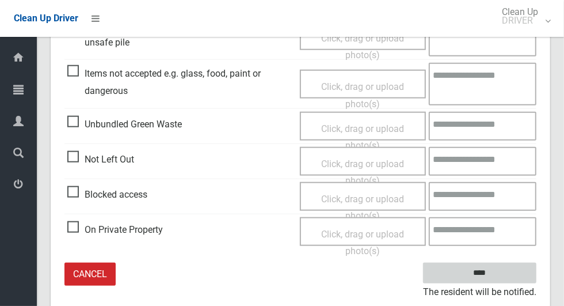
click at [507, 267] on input "****" at bounding box center [479, 273] width 113 height 21
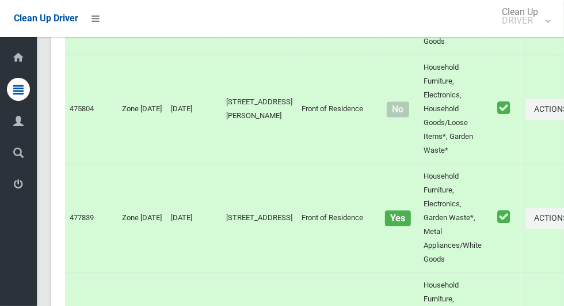
scroll to position [6331, 0]
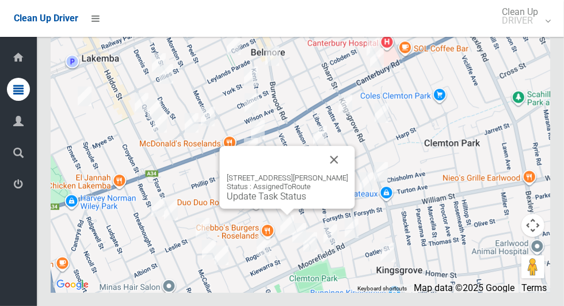
click at [337, 173] on button "Close" at bounding box center [335, 160] width 28 height 28
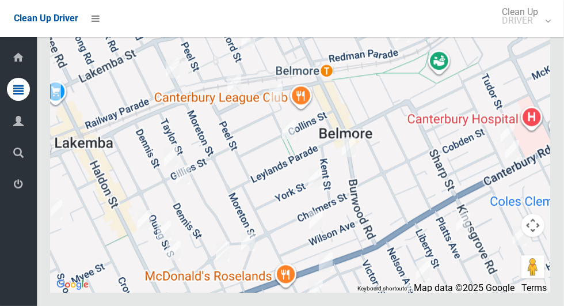
click at [311, 242] on div at bounding box center [301, 148] width 500 height 288
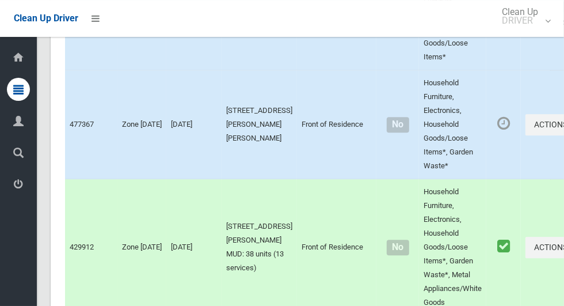
scroll to position [3892, 0]
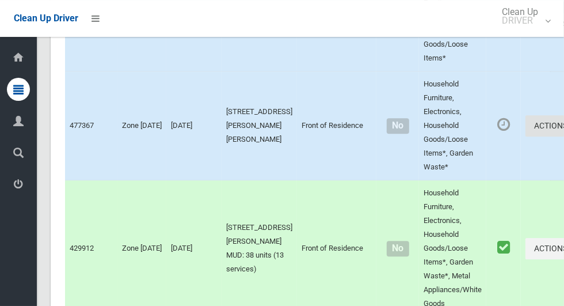
click at [564, 130] on icon "button" at bounding box center [570, 125] width 5 height 8
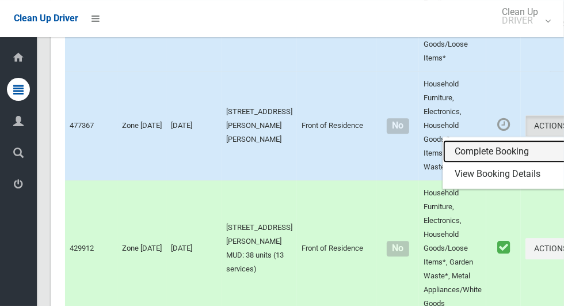
click at [473, 163] on link "Complete Booking" at bounding box center [511, 151] width 137 height 23
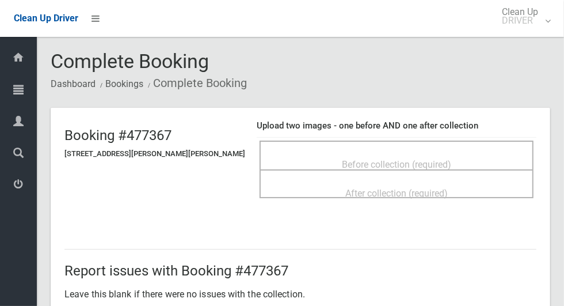
click at [431, 159] on span "Before collection (required)" at bounding box center [396, 164] width 109 height 11
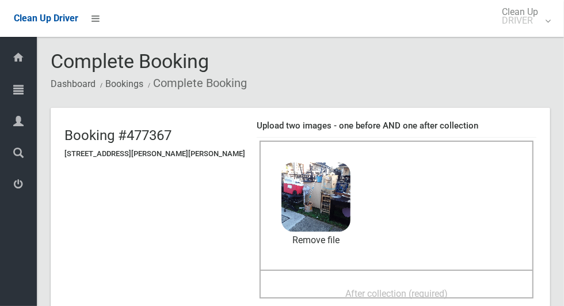
click at [384, 282] on div "After collection (required)" at bounding box center [396, 292] width 249 height 21
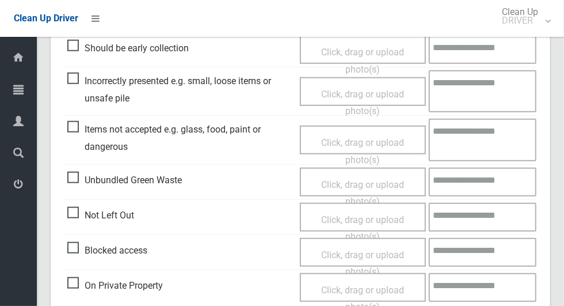
scroll to position [942, 0]
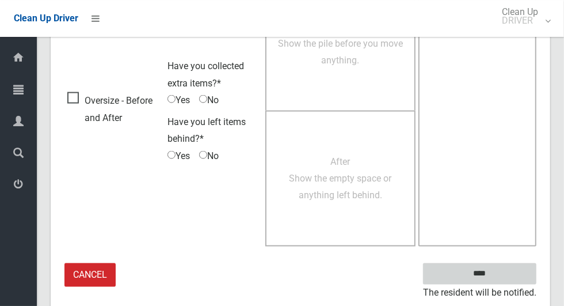
click at [500, 277] on input "****" at bounding box center [479, 273] width 113 height 21
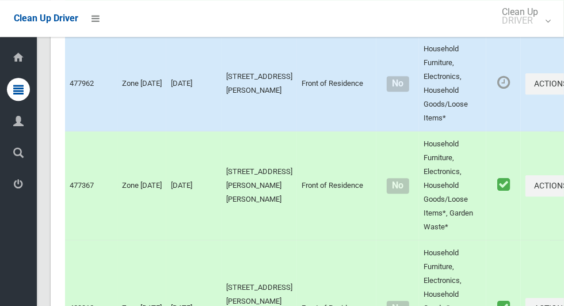
scroll to position [3835, 0]
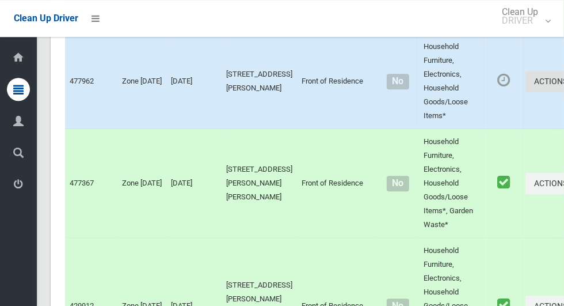
click at [564, 85] on icon "button" at bounding box center [570, 81] width 5 height 8
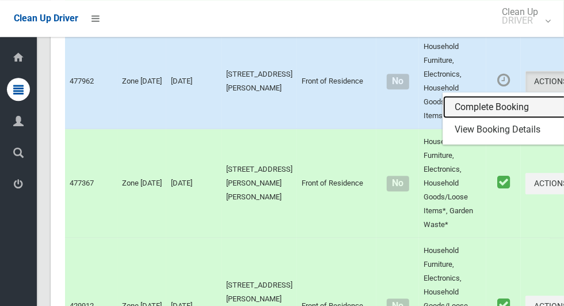
click at [450, 119] on link "Complete Booking" at bounding box center [511, 107] width 137 height 23
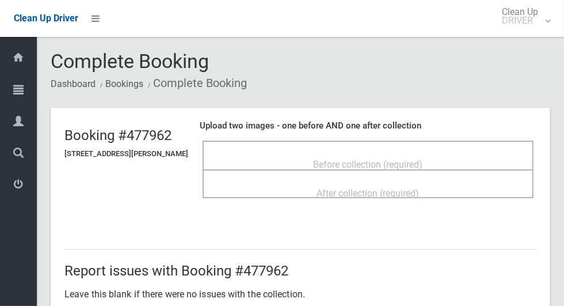
click at [337, 159] on span "Before collection (required)" at bounding box center [368, 164] width 109 height 11
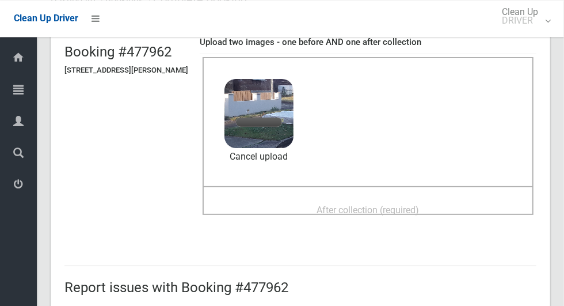
scroll to position [81, 0]
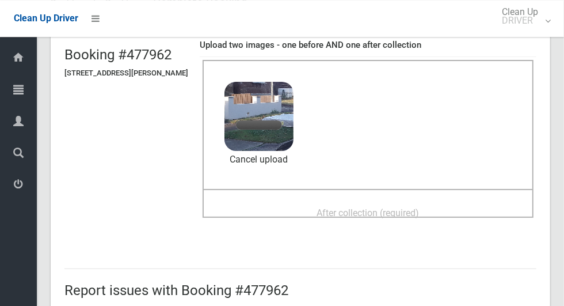
click at [321, 207] on span "After collection (required)" at bounding box center [368, 212] width 102 height 11
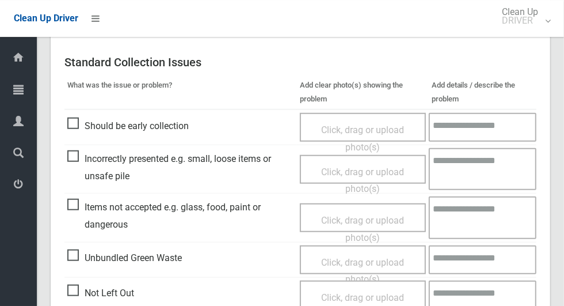
scroll to position [942, 0]
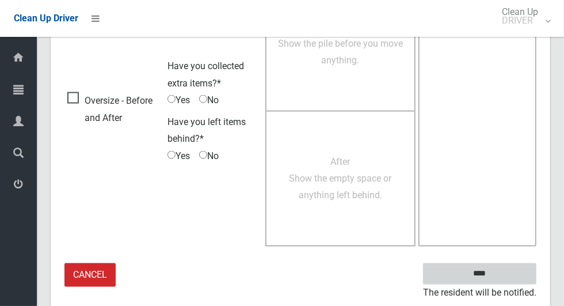
click at [477, 271] on input "****" at bounding box center [479, 273] width 113 height 21
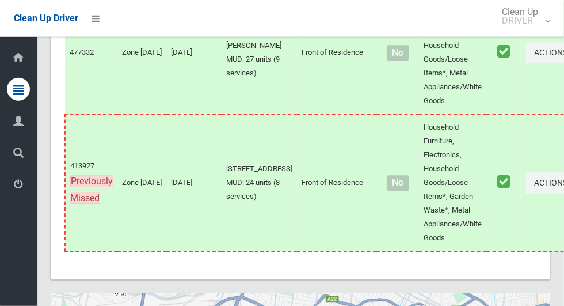
scroll to position [6331, 0]
